Goal: Task Accomplishment & Management: Use online tool/utility

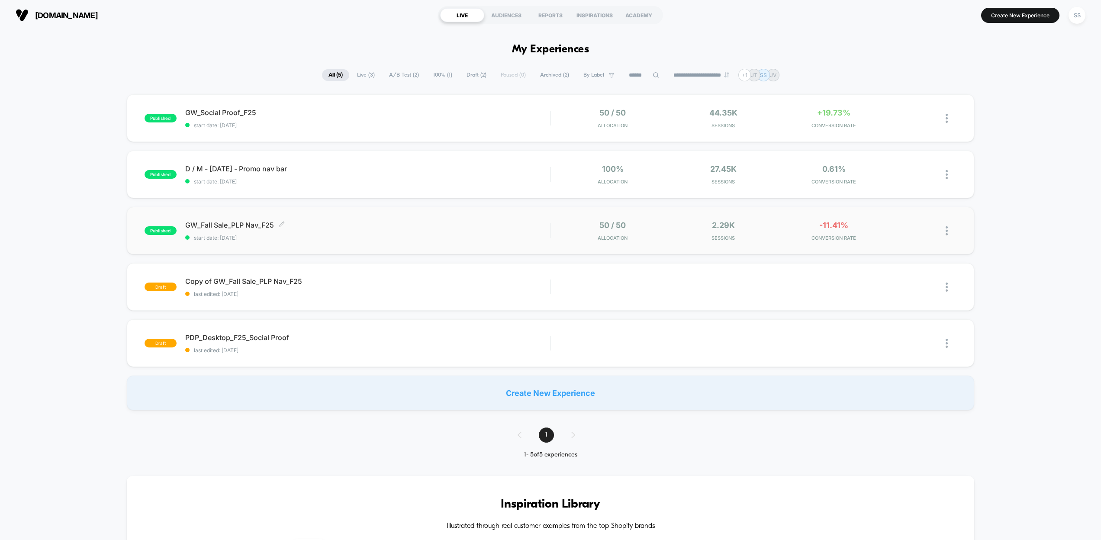
click at [432, 225] on span "GW_Fall Sale_PLP Nav_F25 Click to edit experience details" at bounding box center [367, 225] width 365 height 9
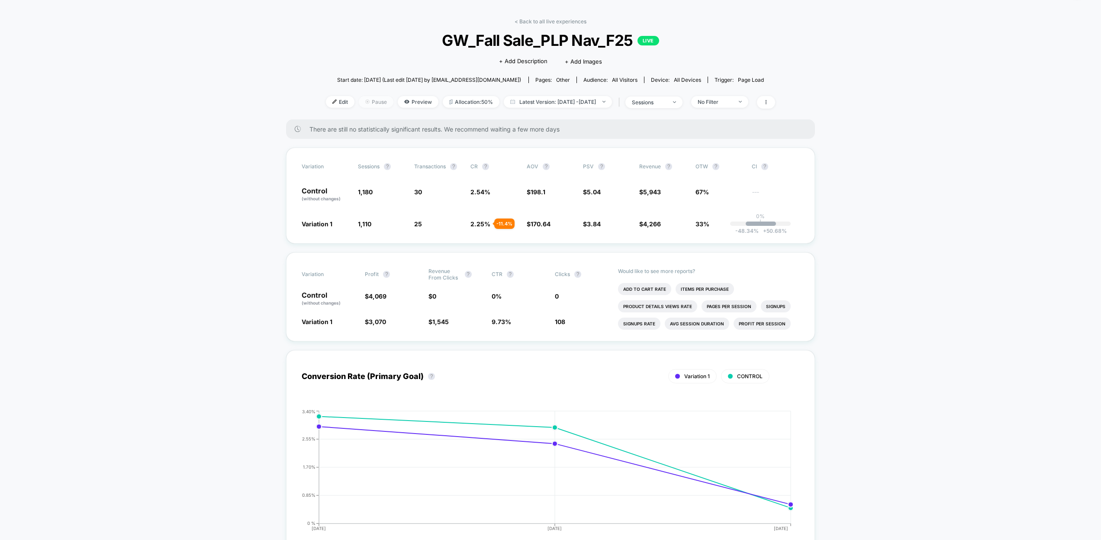
scroll to position [24, 0]
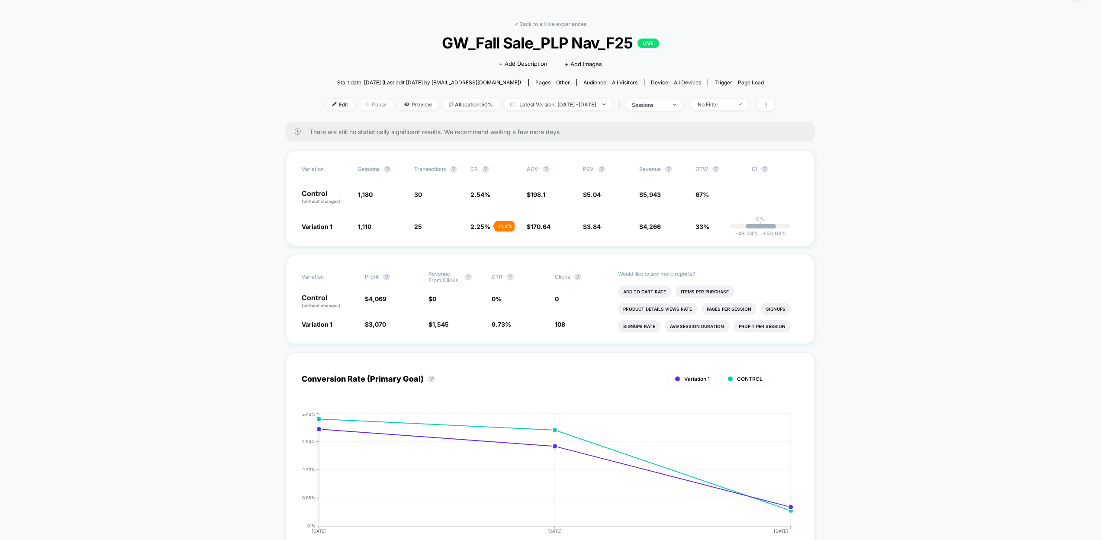
click at [365, 104] on span "Pause" at bounding box center [376, 105] width 35 height 12
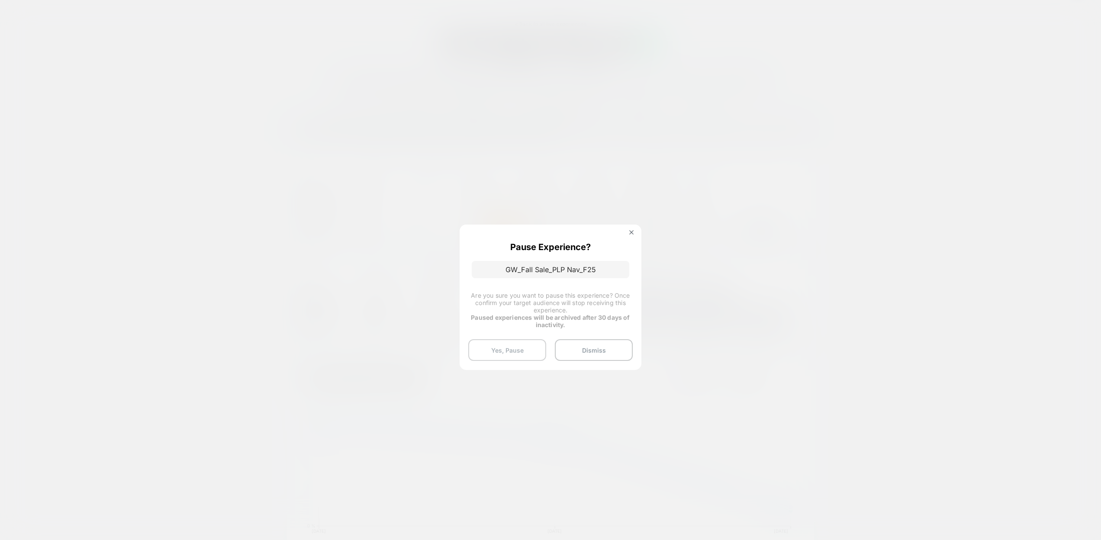
click at [521, 351] on button "Yes, Pause" at bounding box center [507, 350] width 78 height 22
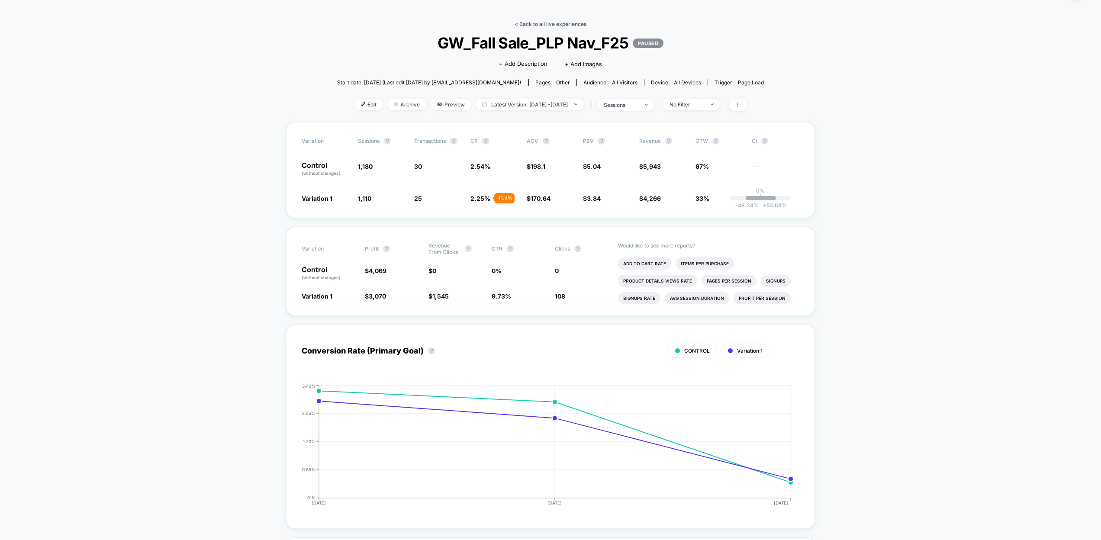
click at [536, 26] on link "< Back to all live experiences" at bounding box center [551, 24] width 72 height 6
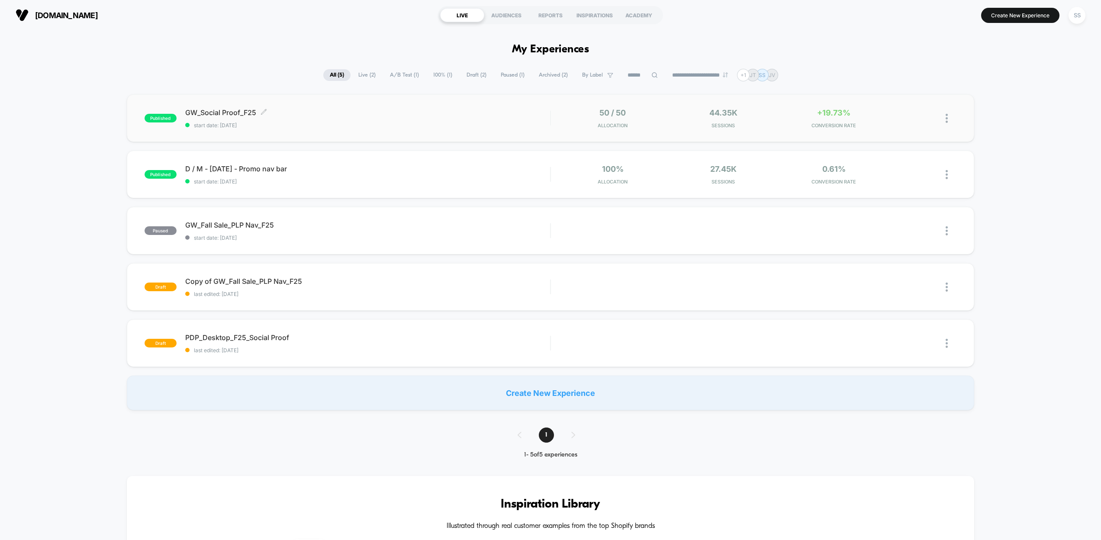
click at [411, 113] on span "GW_Social Proof_F25 Click to edit experience details" at bounding box center [367, 112] width 365 height 9
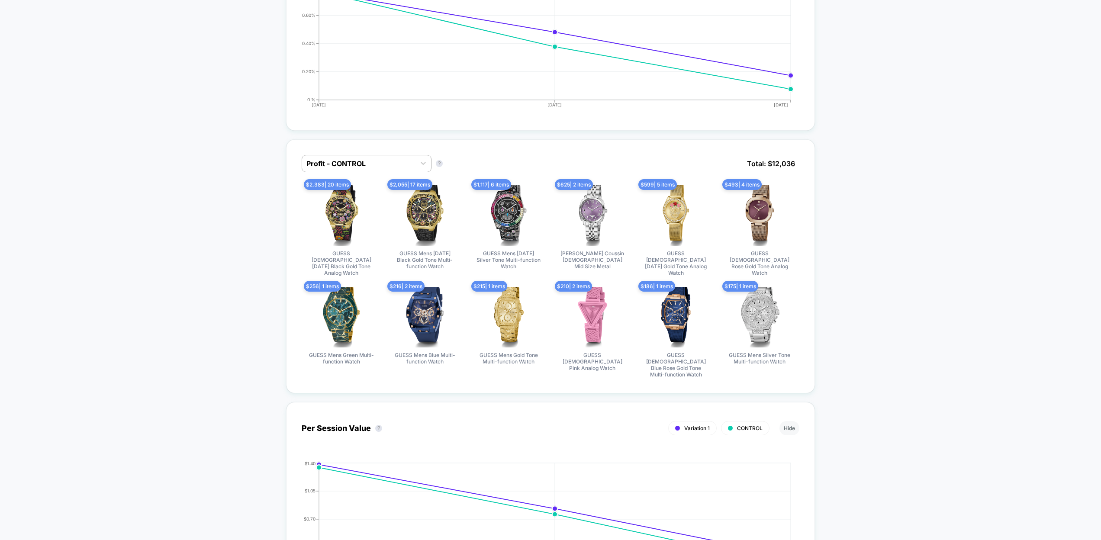
scroll to position [455, 0]
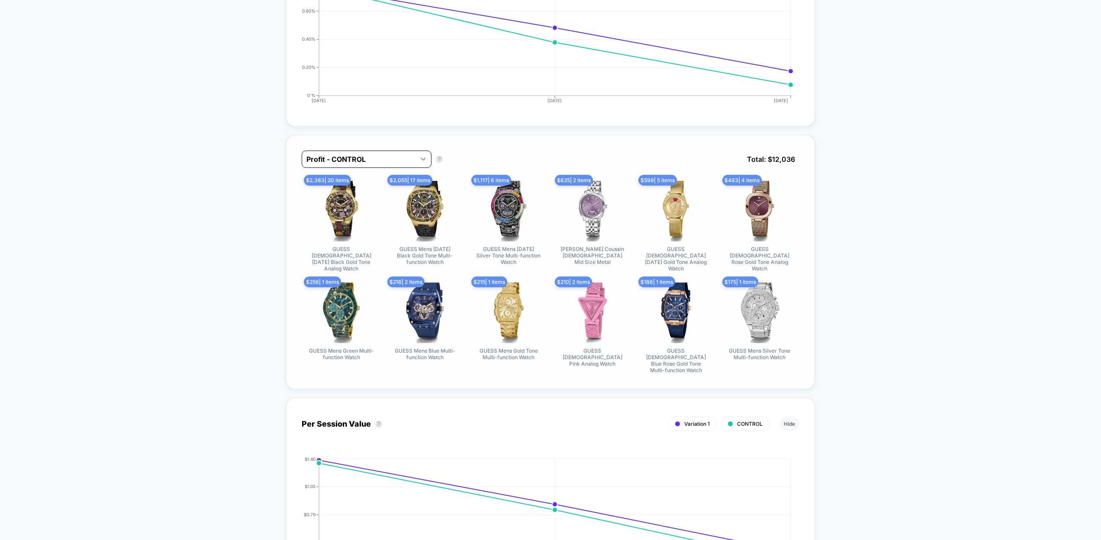
click at [423, 158] on icon at bounding box center [423, 159] width 9 height 9
click at [368, 193] on div "Profit - Variation 1" at bounding box center [367, 197] width 130 height 16
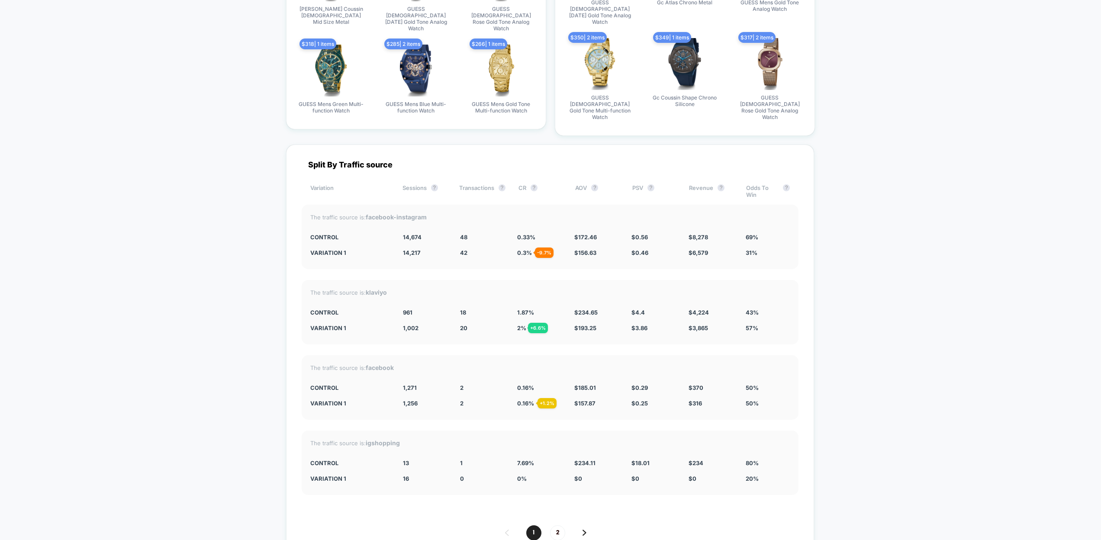
scroll to position [1698, 0]
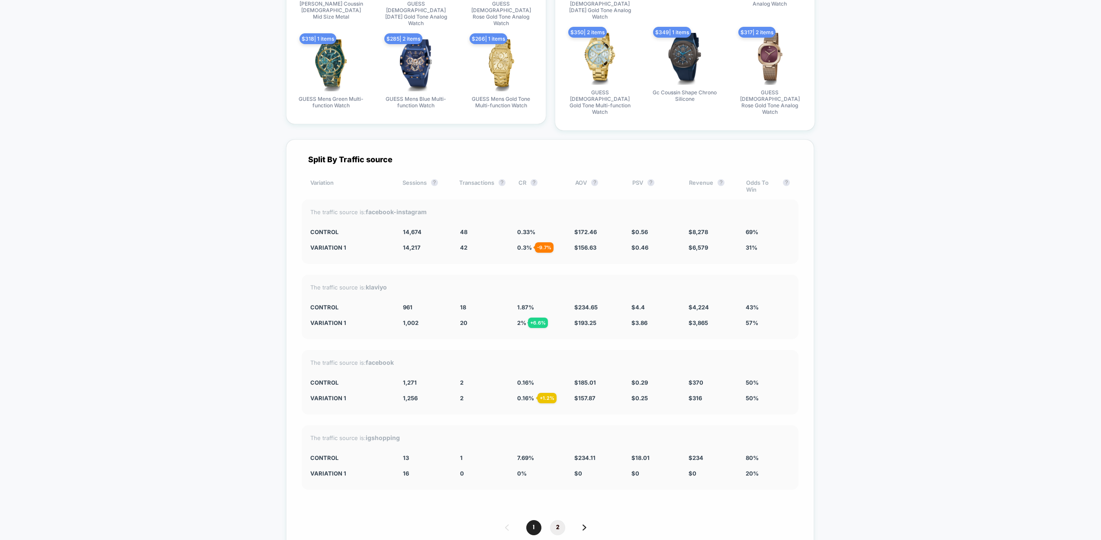
click at [562, 520] on span "2" at bounding box center [557, 527] width 15 height 15
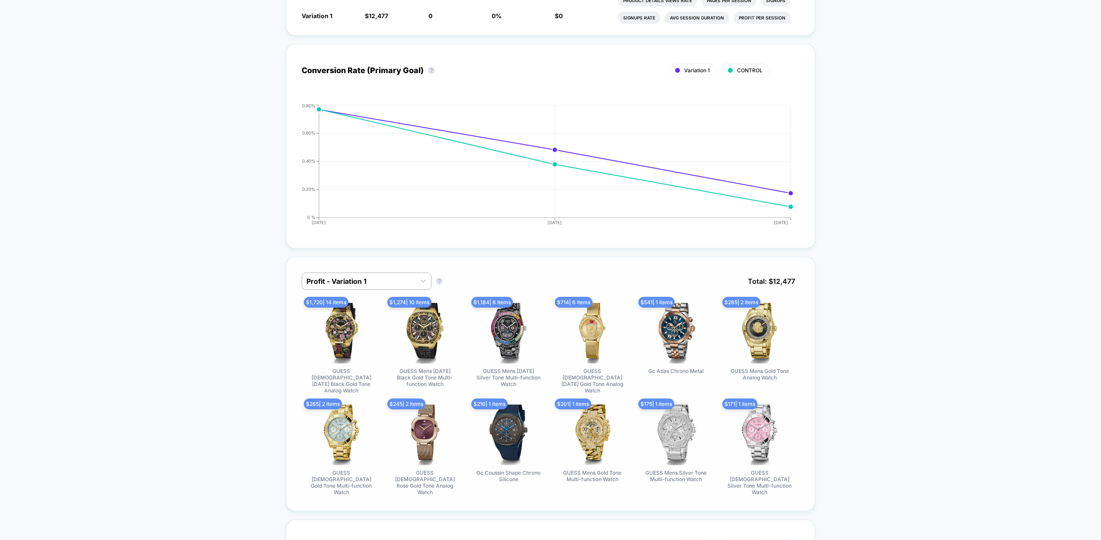
scroll to position [0, 0]
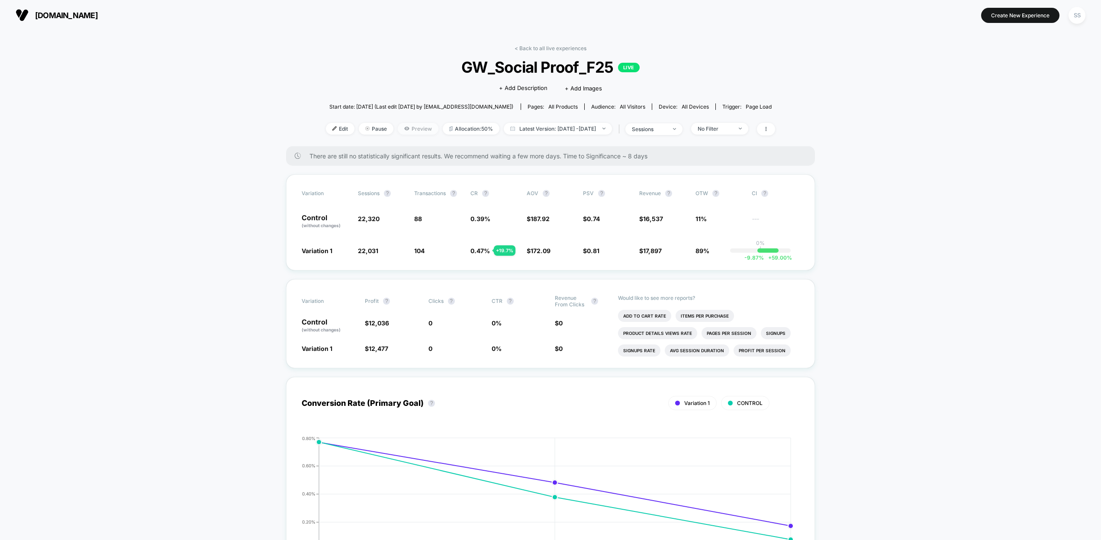
click at [405, 129] on span "Preview" at bounding box center [418, 129] width 41 height 12
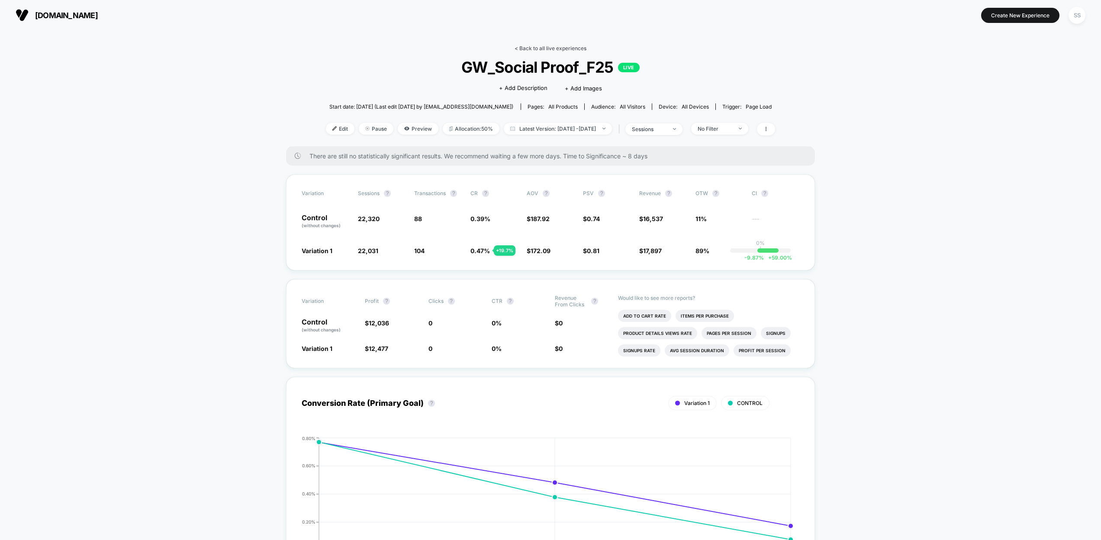
click at [545, 51] on link "< Back to all live experiences" at bounding box center [551, 48] width 72 height 6
